Goal: Information Seeking & Learning: Compare options

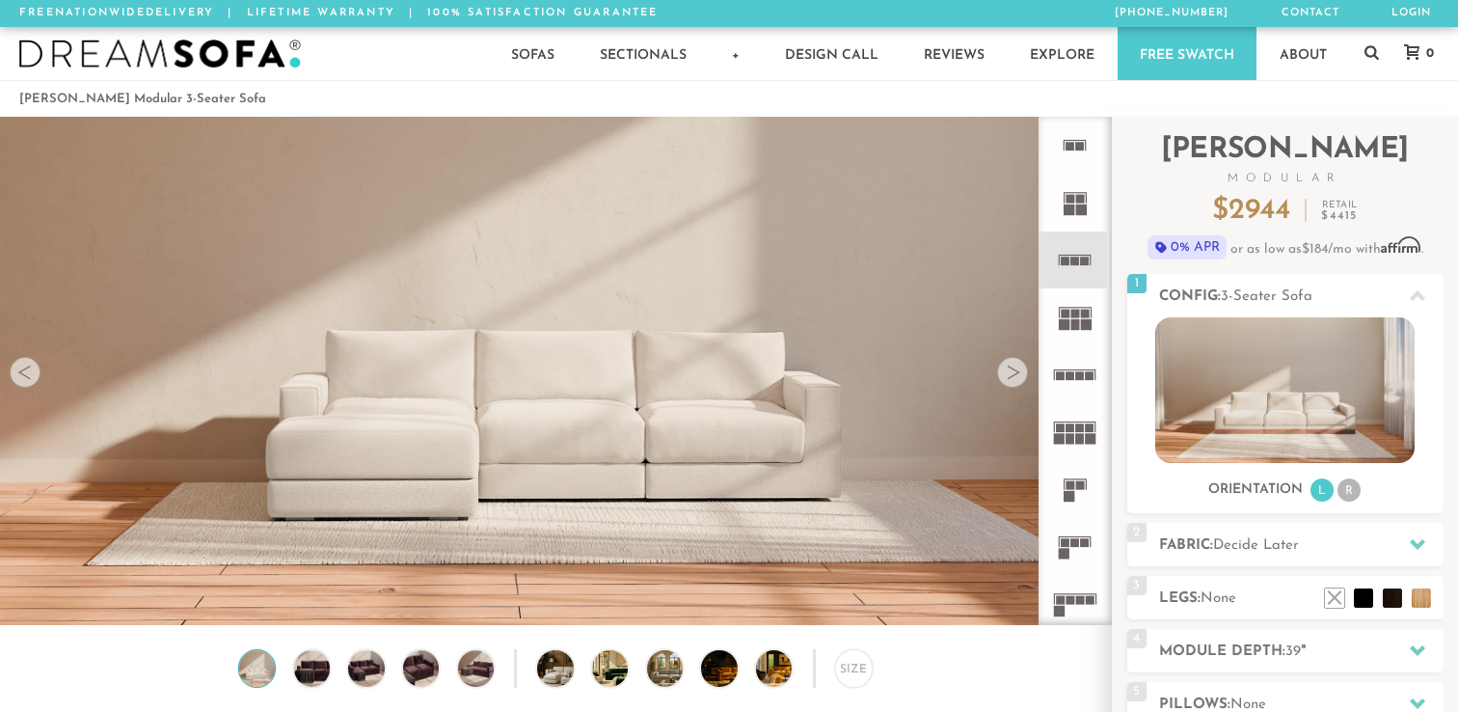
click at [1013, 383] on div at bounding box center [1012, 372] width 31 height 31
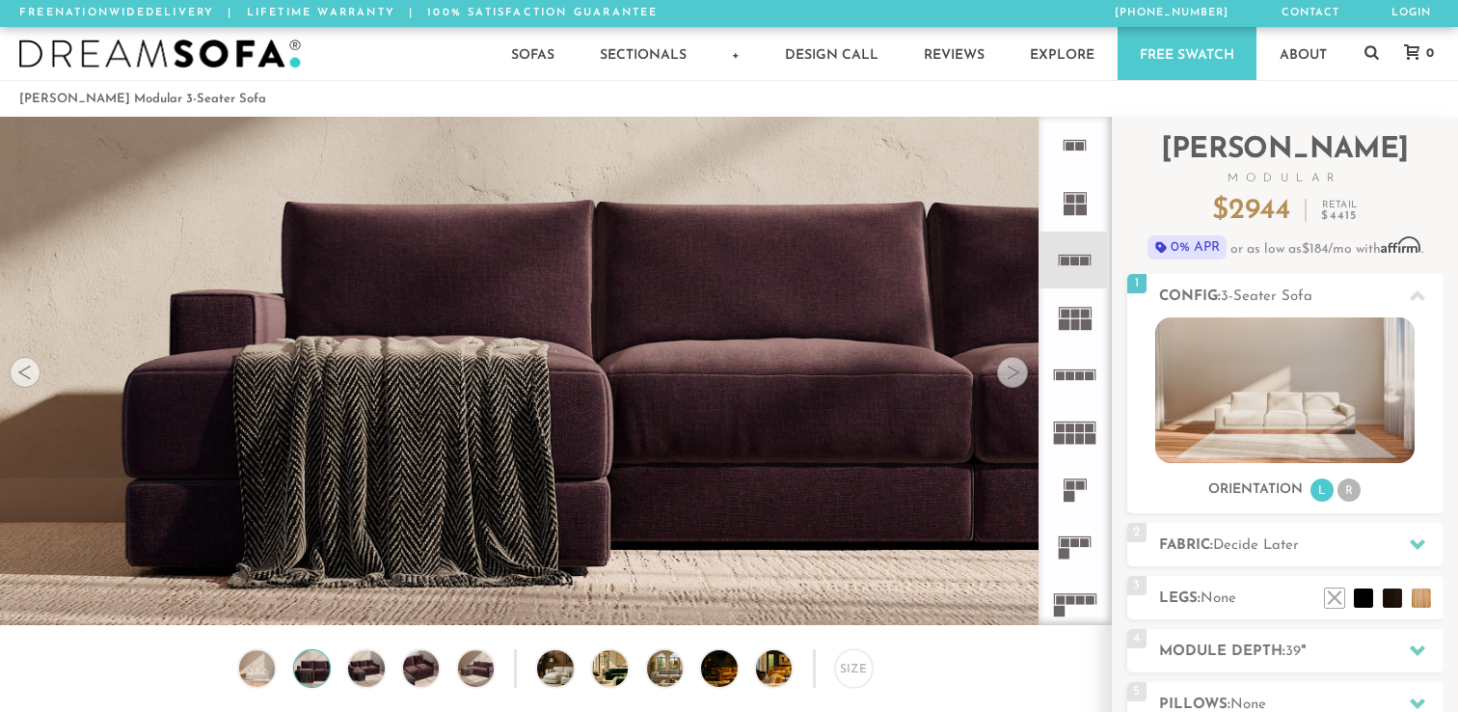
click at [1013, 383] on div at bounding box center [1012, 372] width 31 height 31
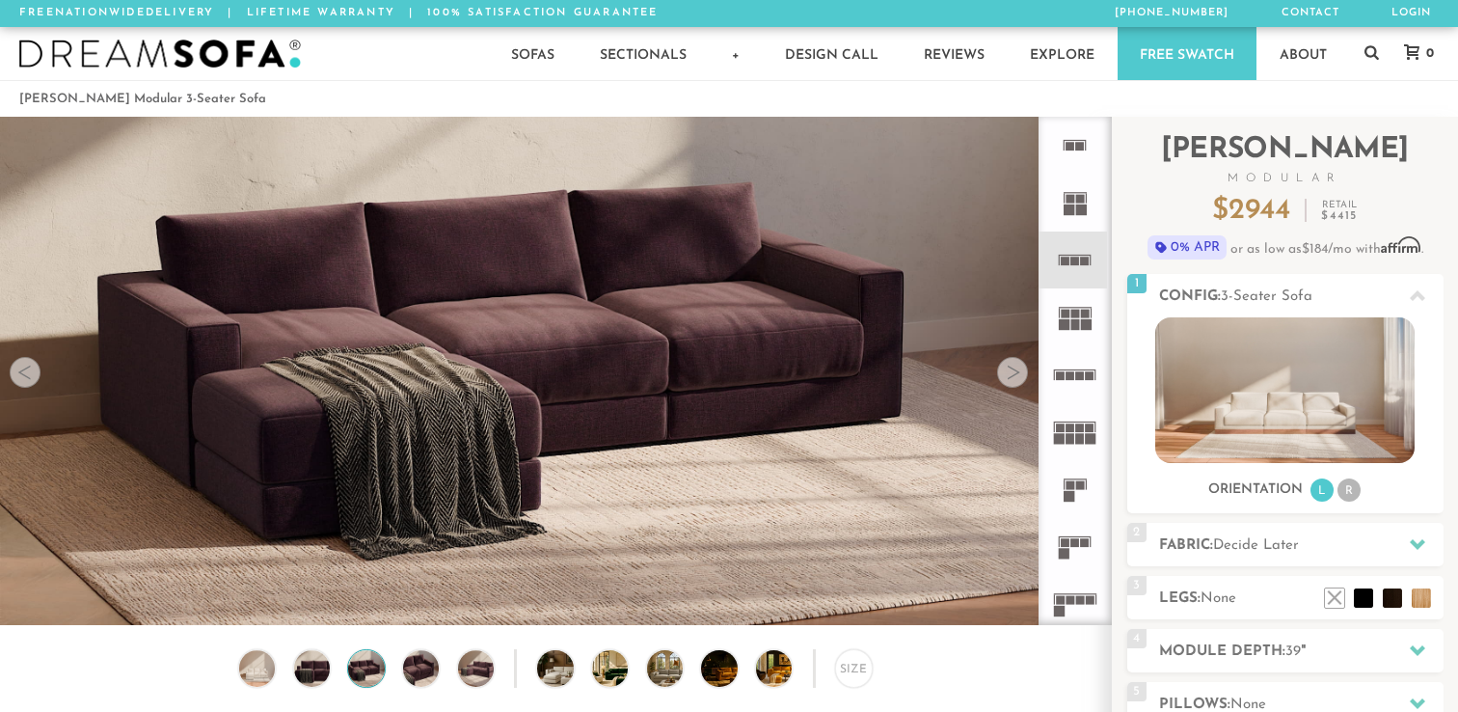
click at [1013, 383] on div at bounding box center [1012, 372] width 31 height 31
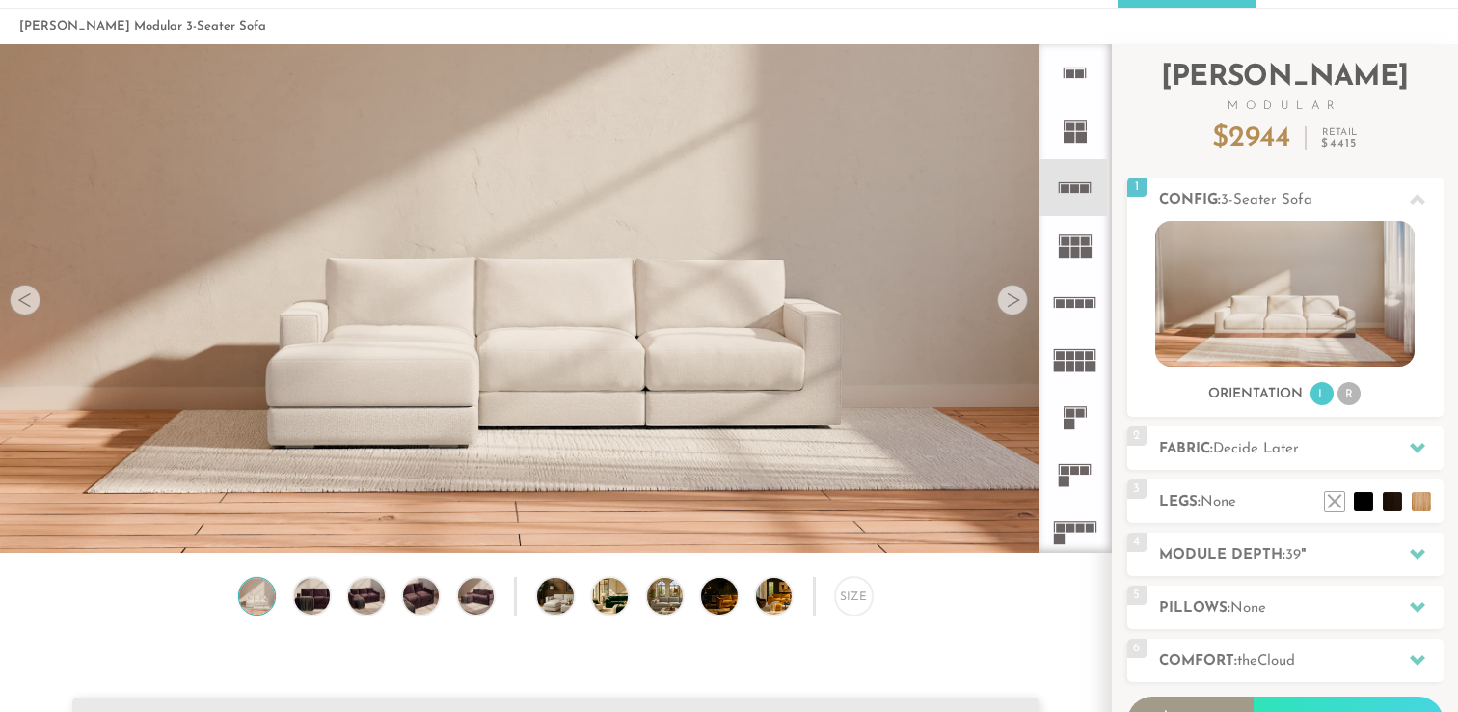
scroll to position [92, 0]
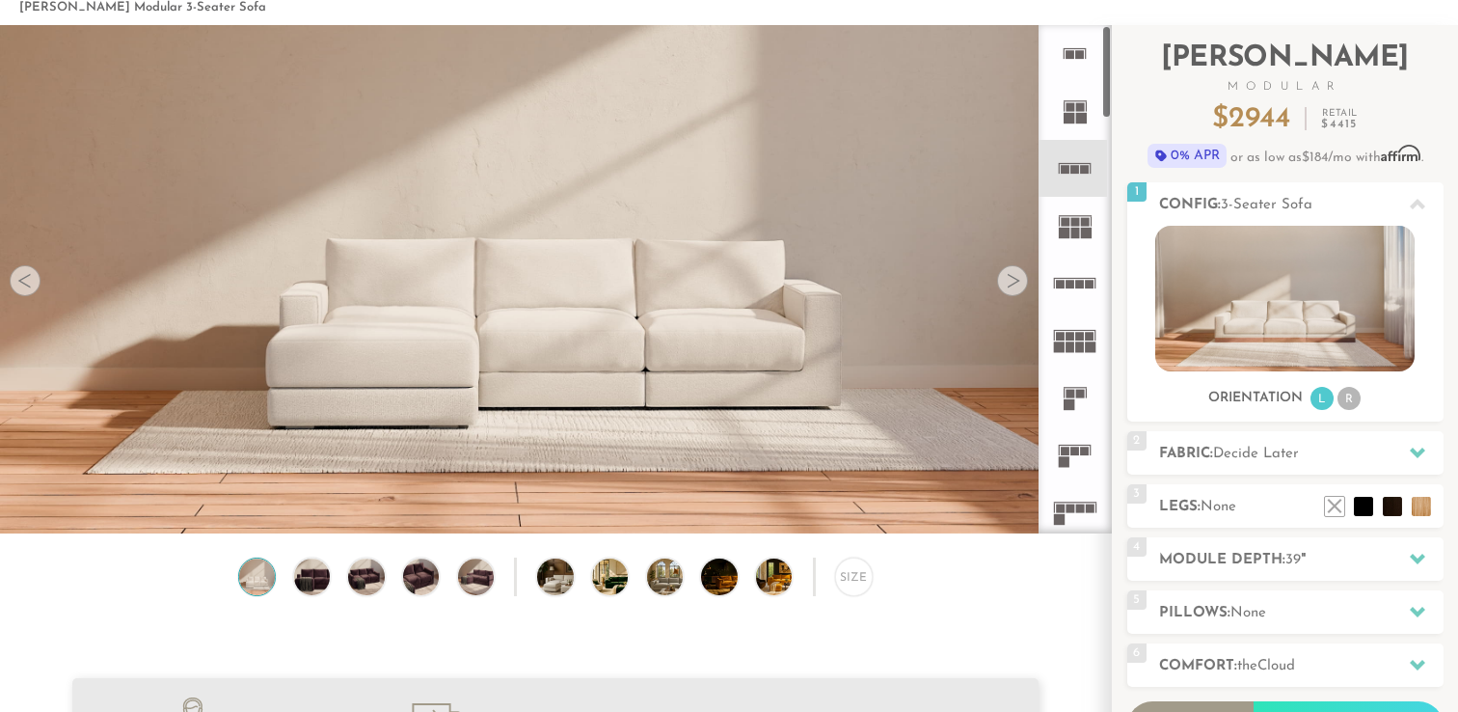
click at [1085, 227] on icon at bounding box center [1074, 225] width 57 height 57
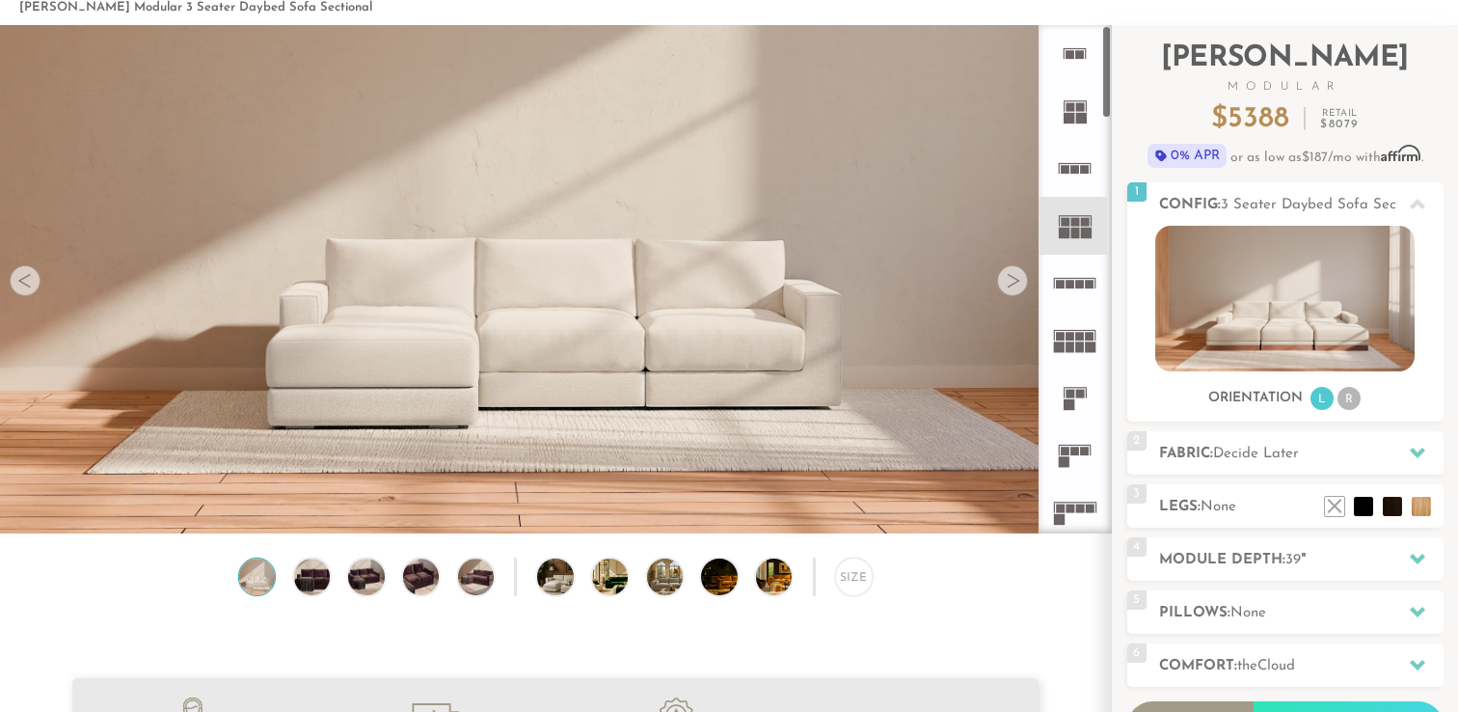
click at [1069, 294] on icon at bounding box center [1074, 283] width 57 height 57
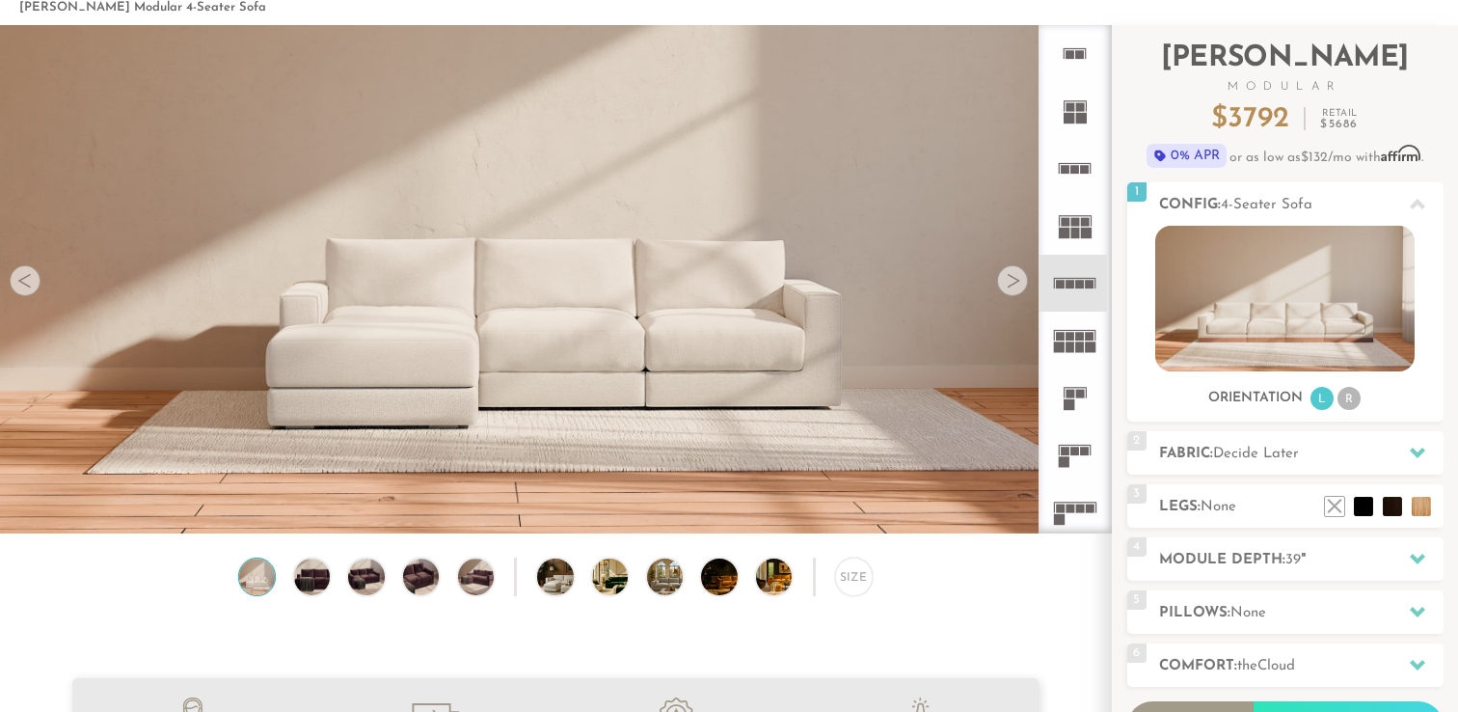
click at [1071, 346] on rect at bounding box center [1070, 346] width 9 height 11
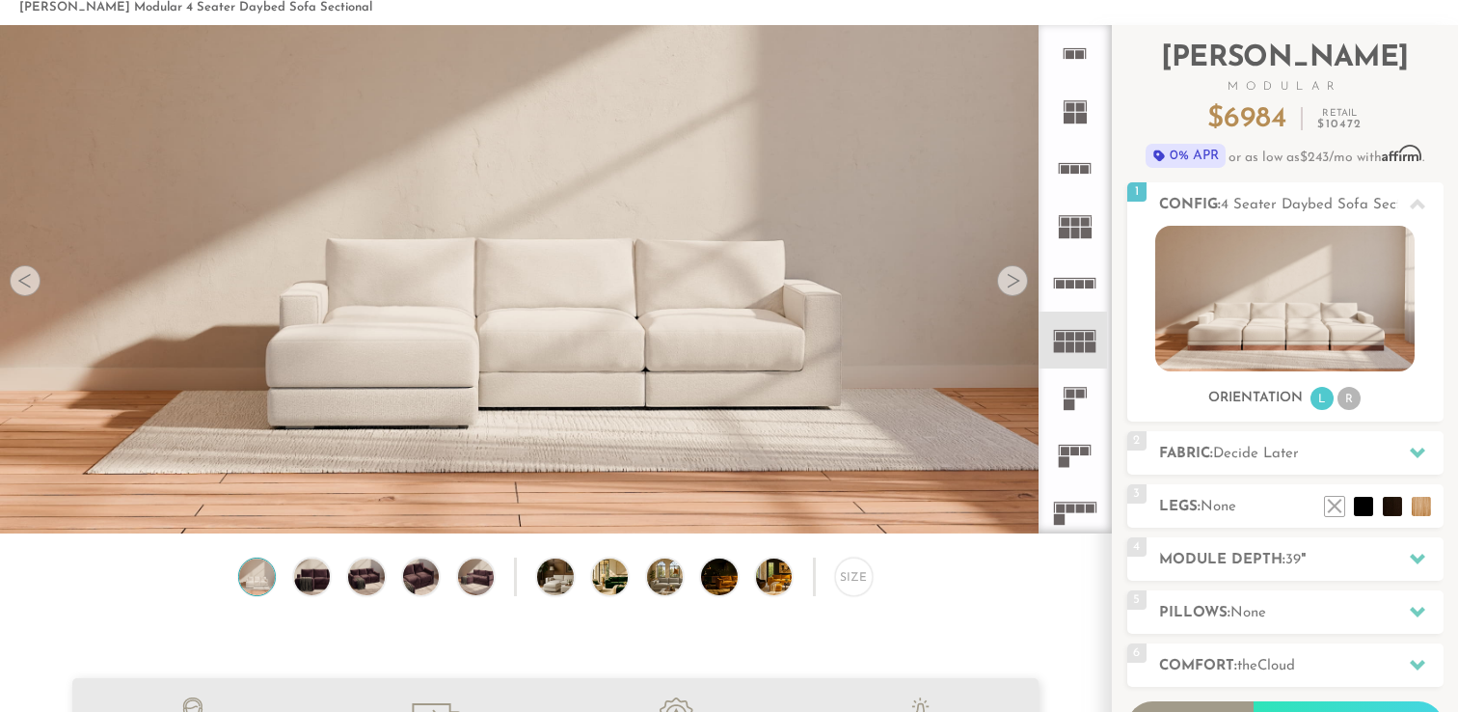
click at [1067, 389] on icon at bounding box center [1074, 396] width 57 height 57
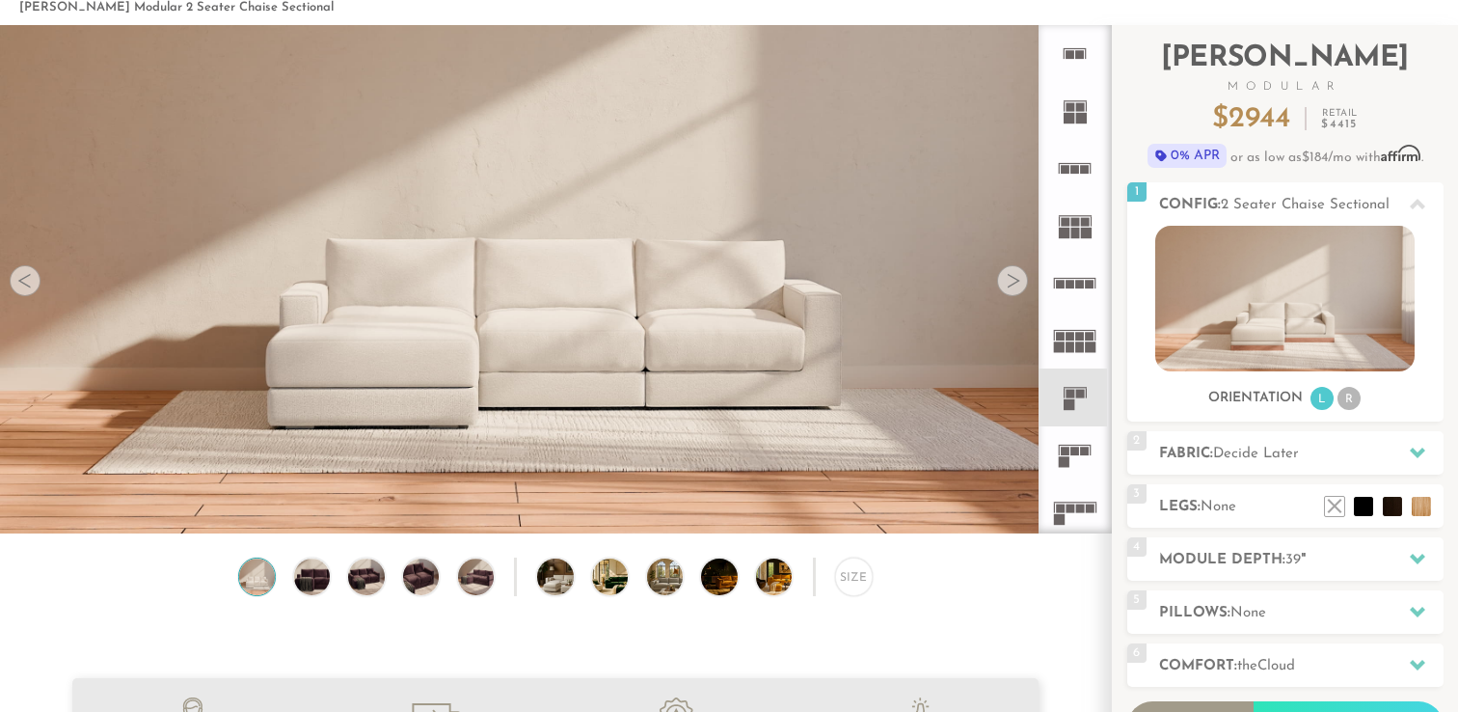
click at [1070, 455] on icon at bounding box center [1074, 454] width 57 height 57
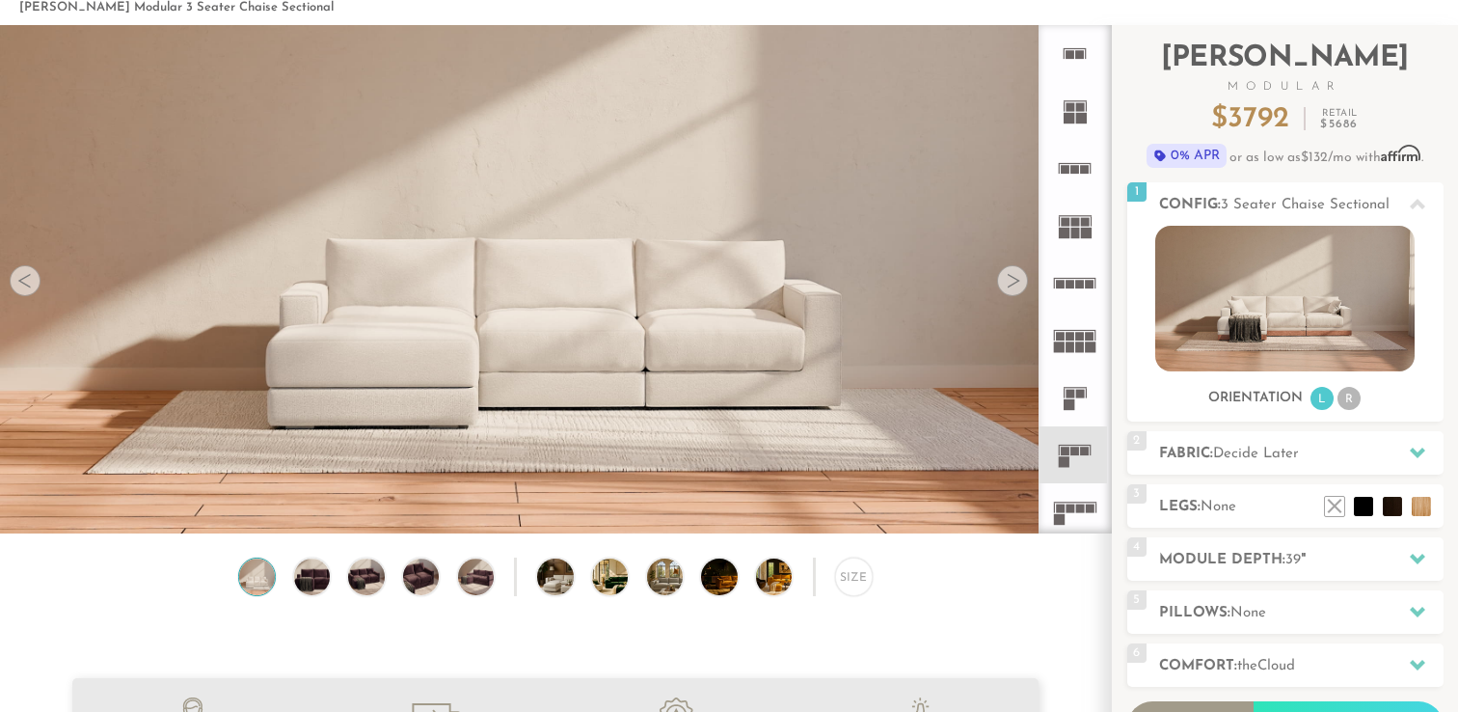
click at [1072, 487] on icon at bounding box center [1074, 511] width 57 height 57
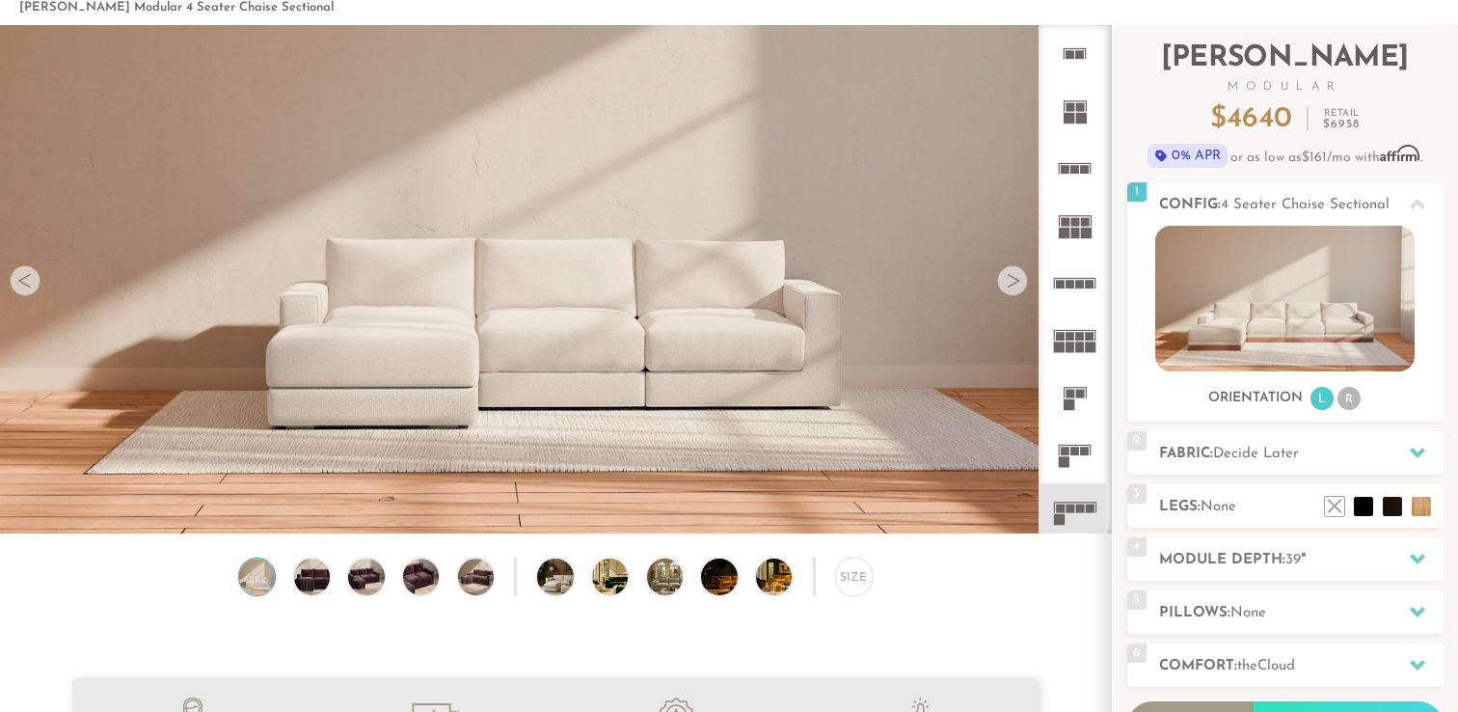
click at [1069, 265] on icon at bounding box center [1074, 283] width 57 height 57
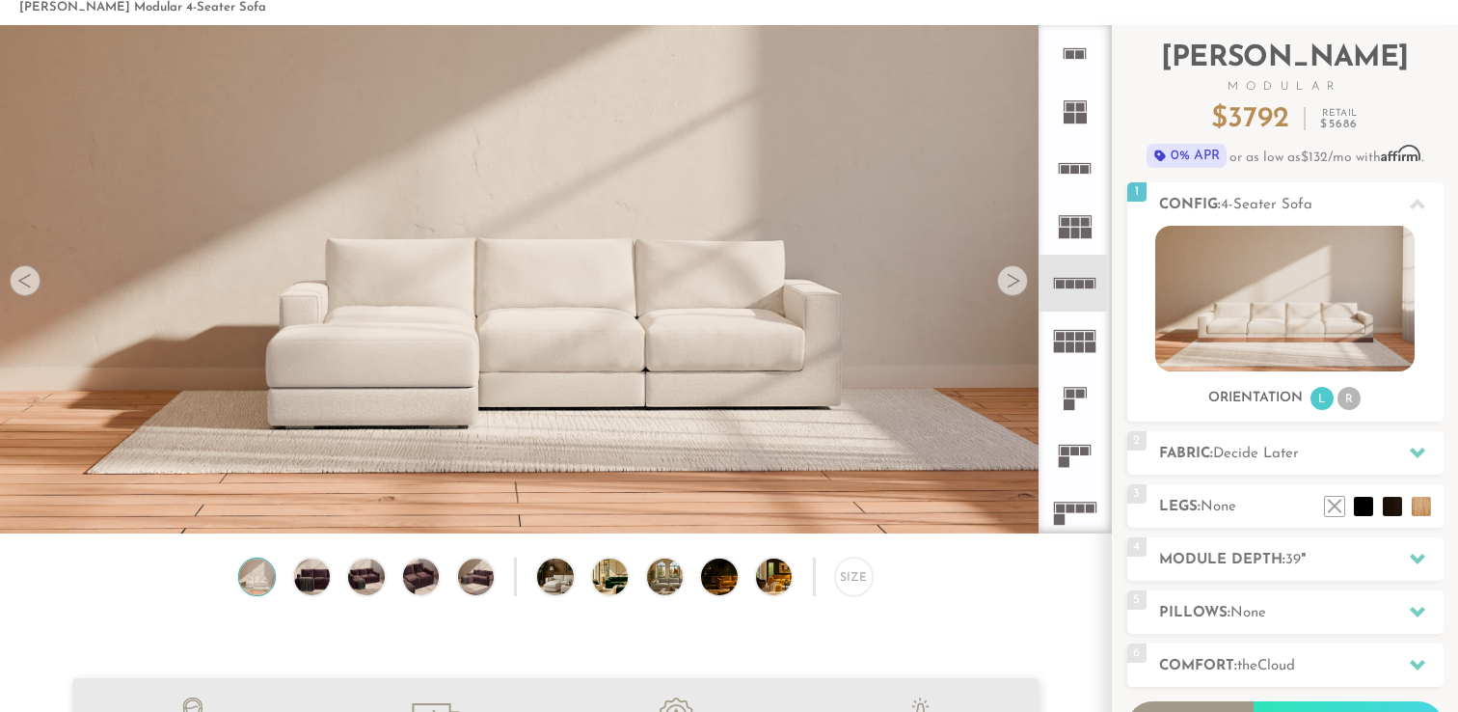
click at [1059, 143] on icon at bounding box center [1074, 168] width 57 height 57
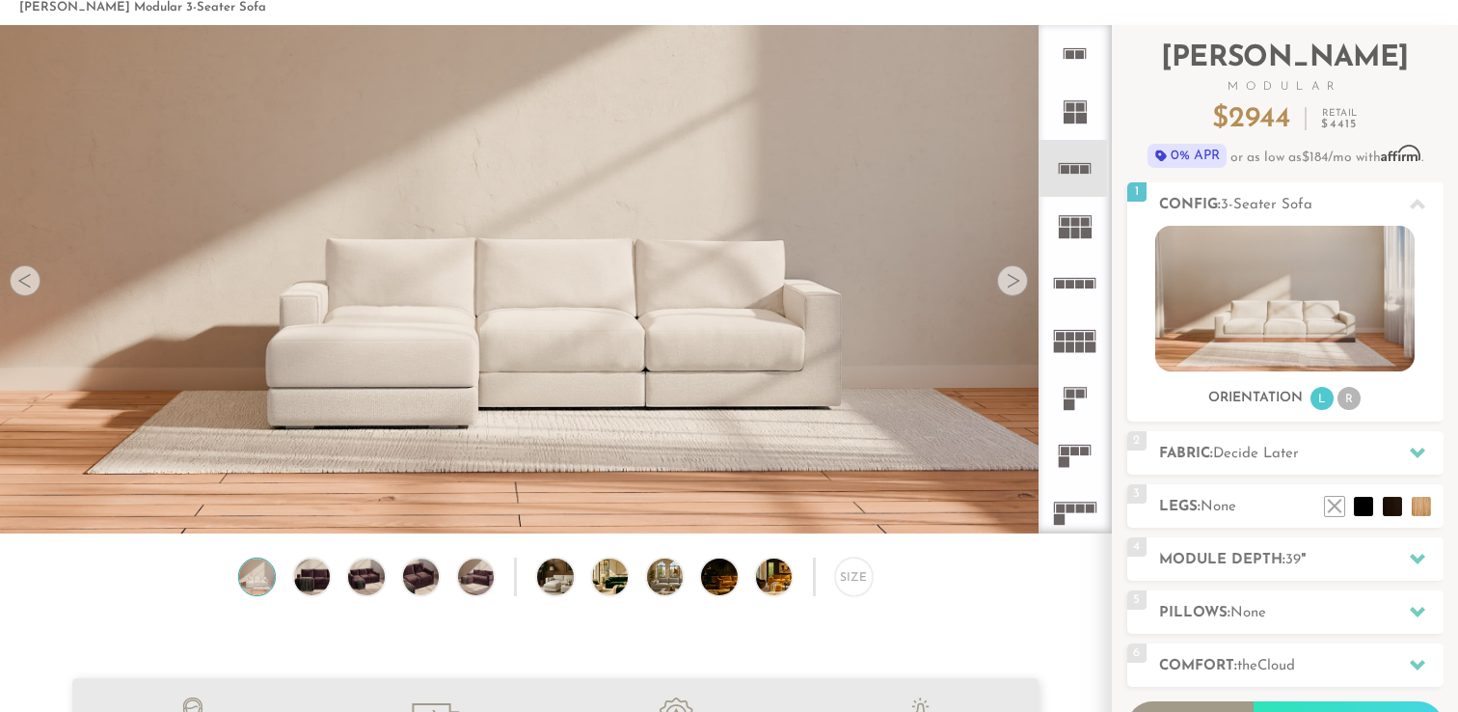
click at [1060, 249] on icon at bounding box center [1074, 225] width 57 height 57
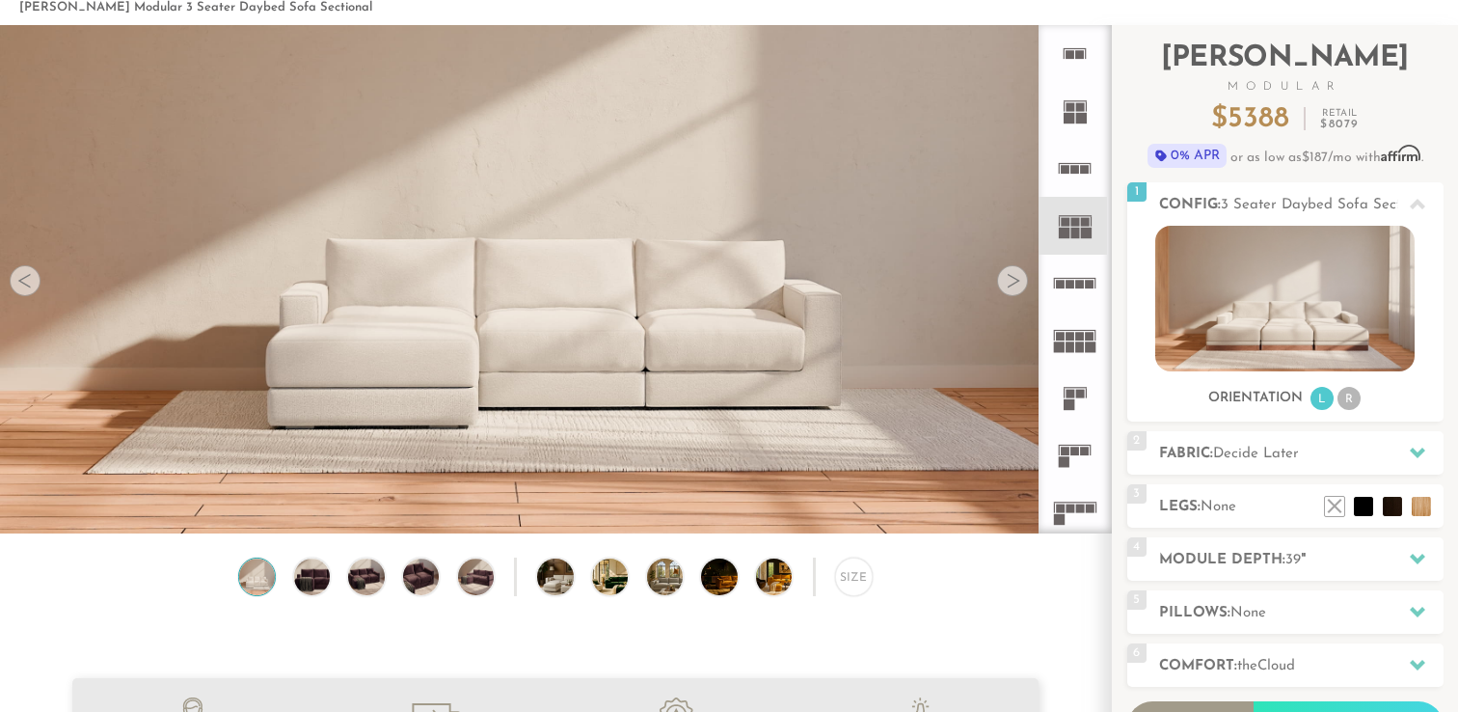
click at [1068, 304] on icon at bounding box center [1074, 283] width 57 height 57
